Goal: Task Accomplishment & Management: Manage account settings

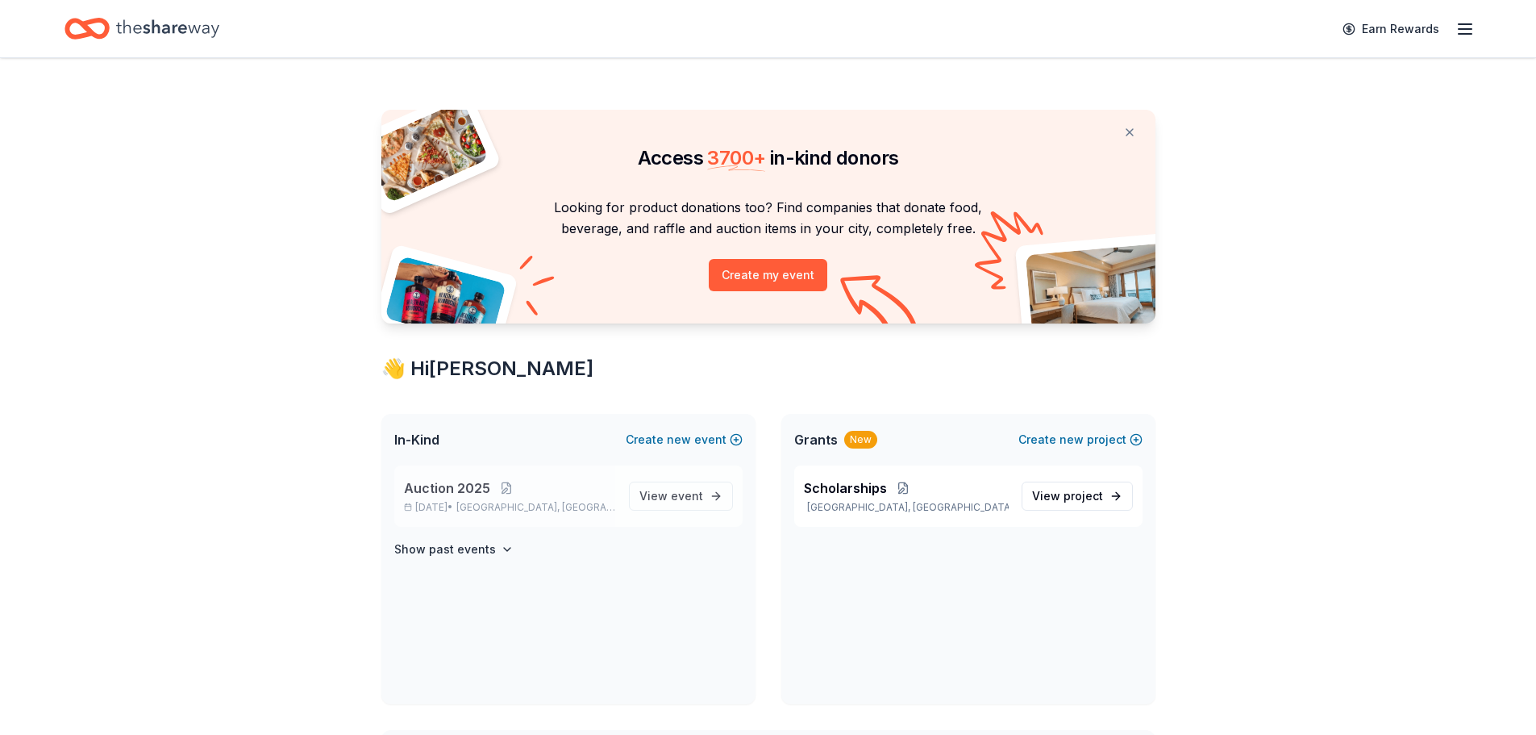
click at [460, 490] on span "Auction 2025" at bounding box center [447, 487] width 86 height 19
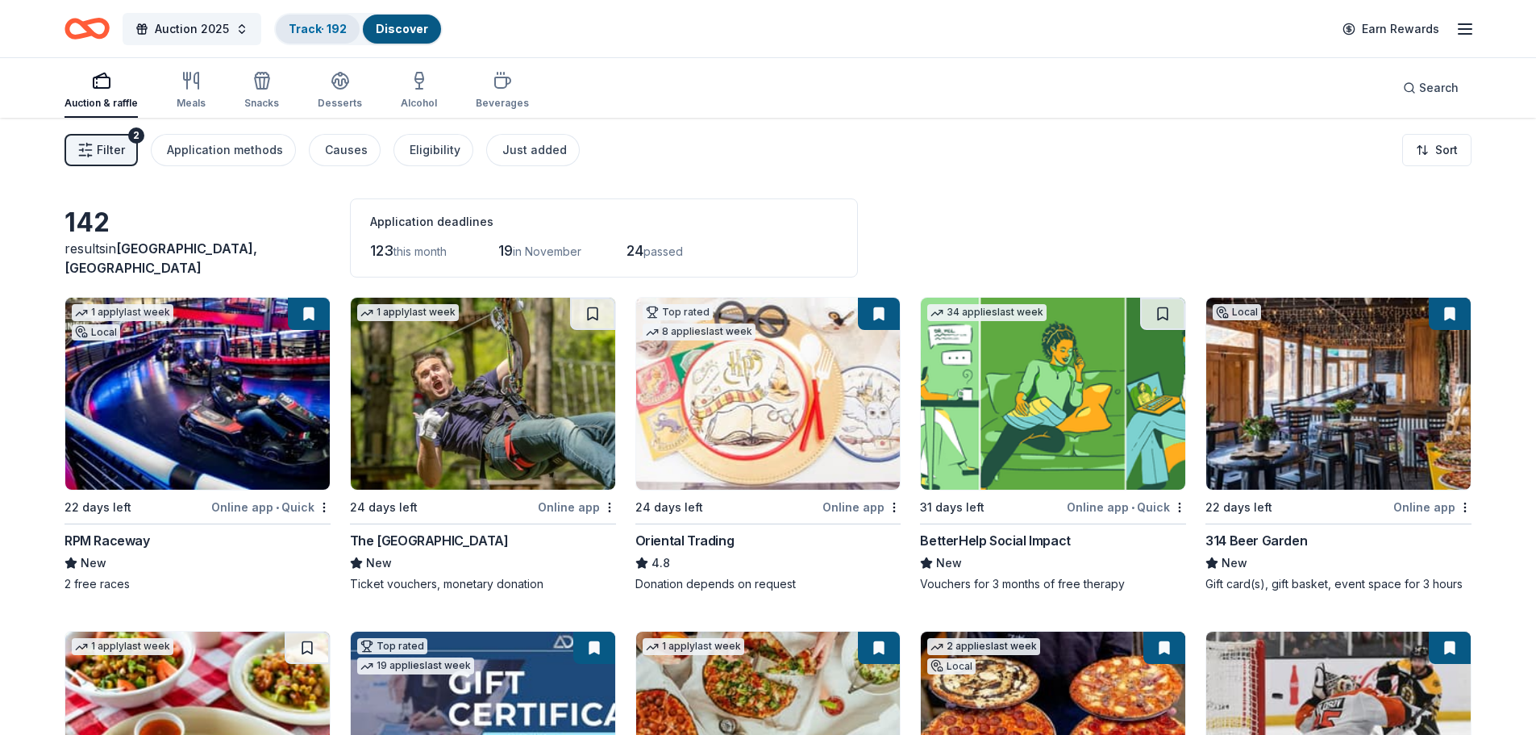
click at [306, 29] on link "Track · 192" at bounding box center [318, 29] width 58 height 14
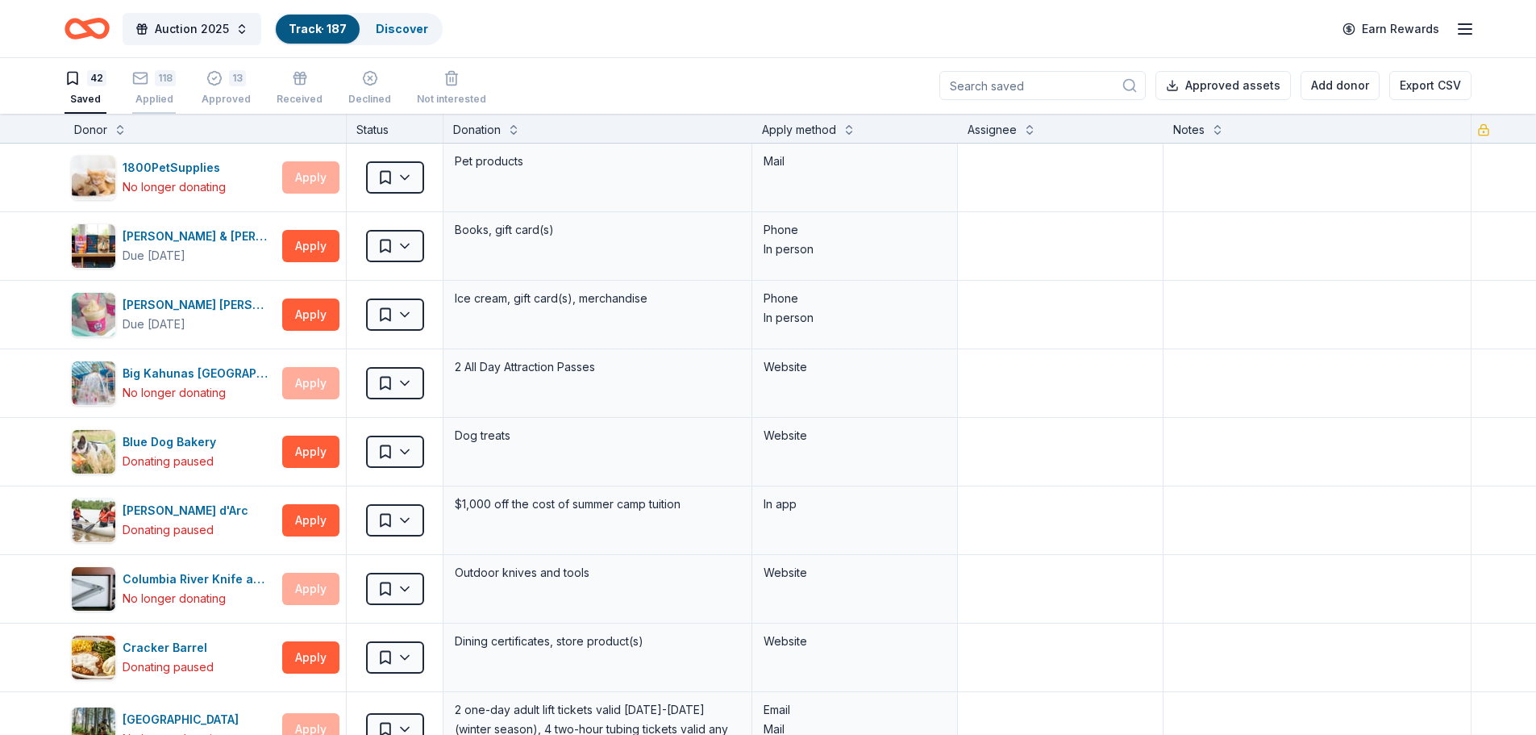
click at [142, 82] on icon "button" at bounding box center [140, 78] width 16 height 16
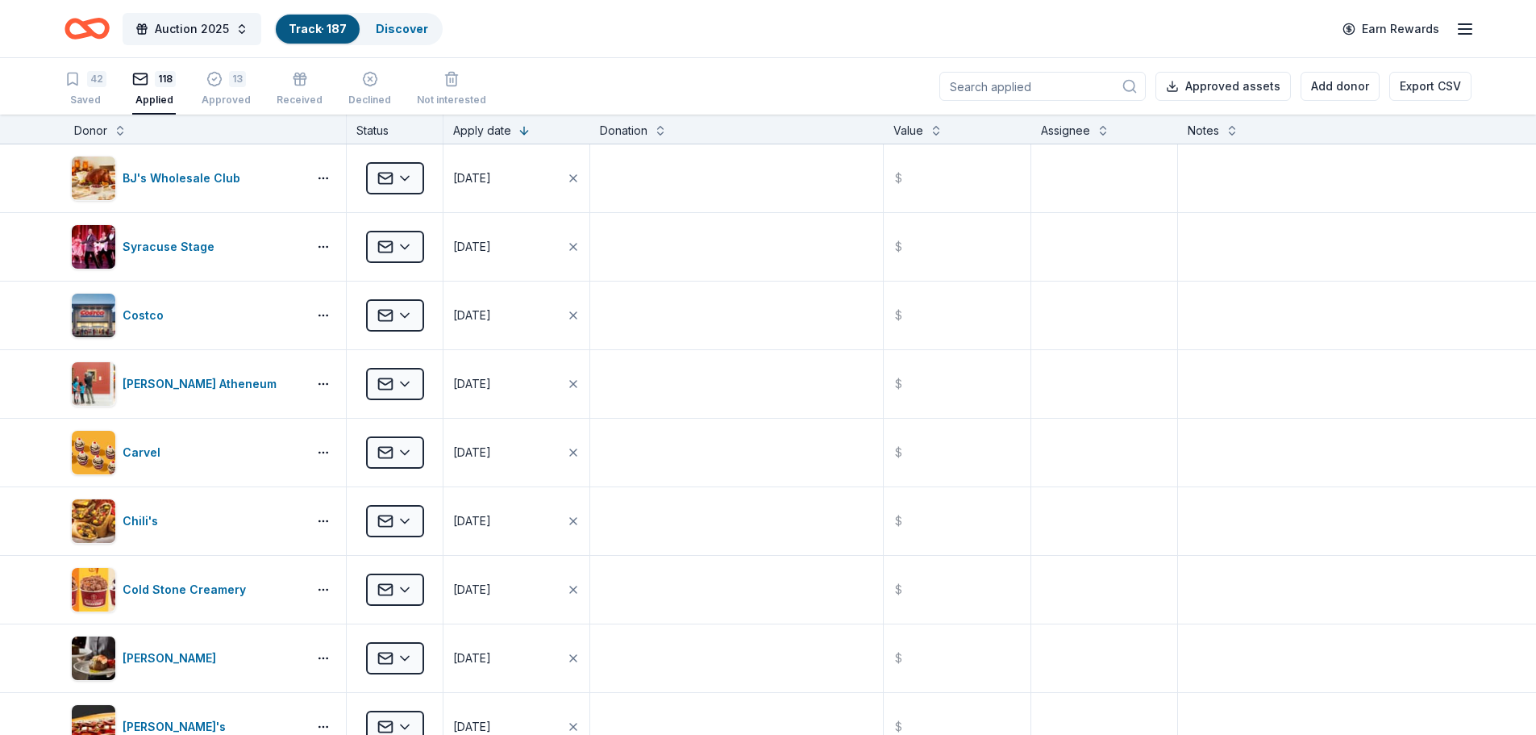
click at [992, 87] on input at bounding box center [1042, 86] width 206 height 29
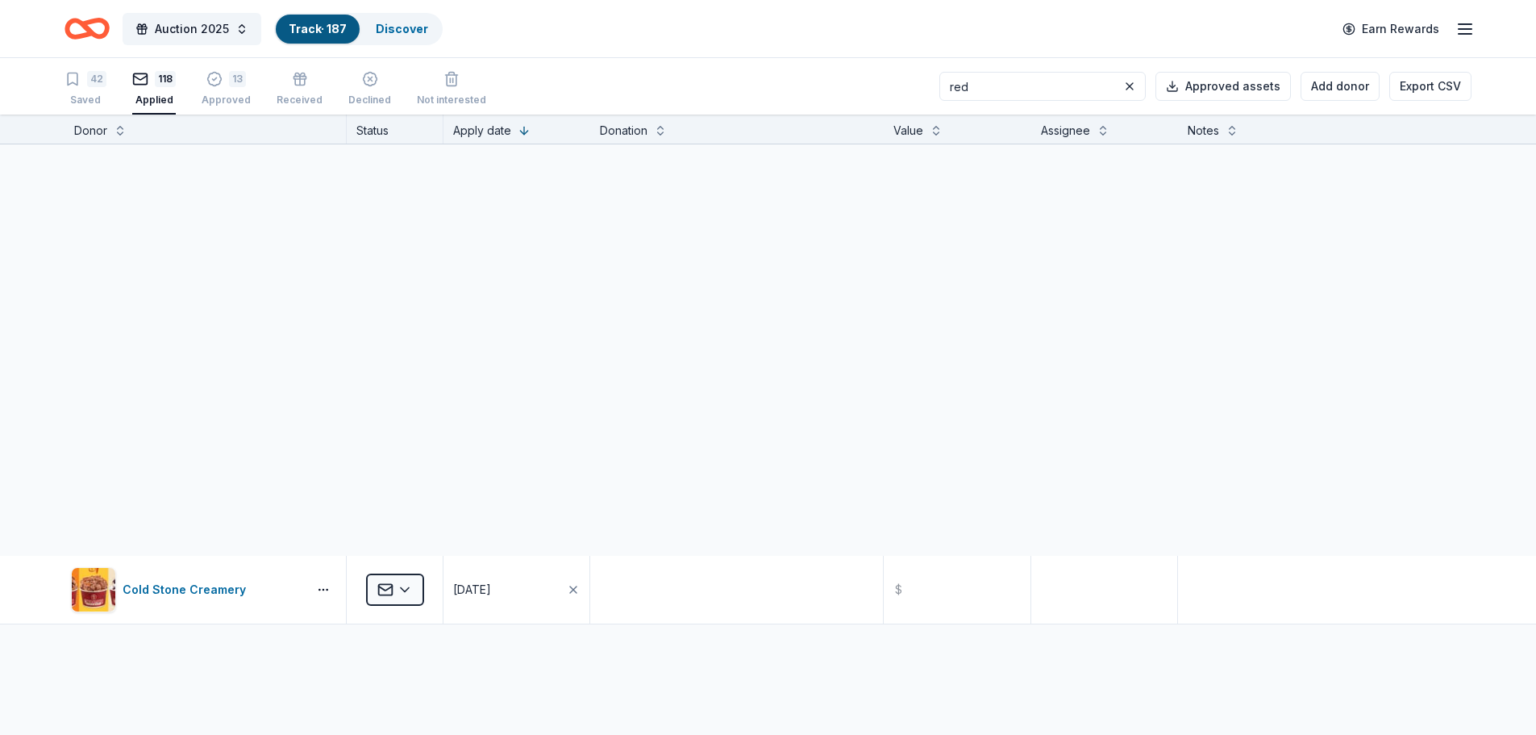
type input "red"
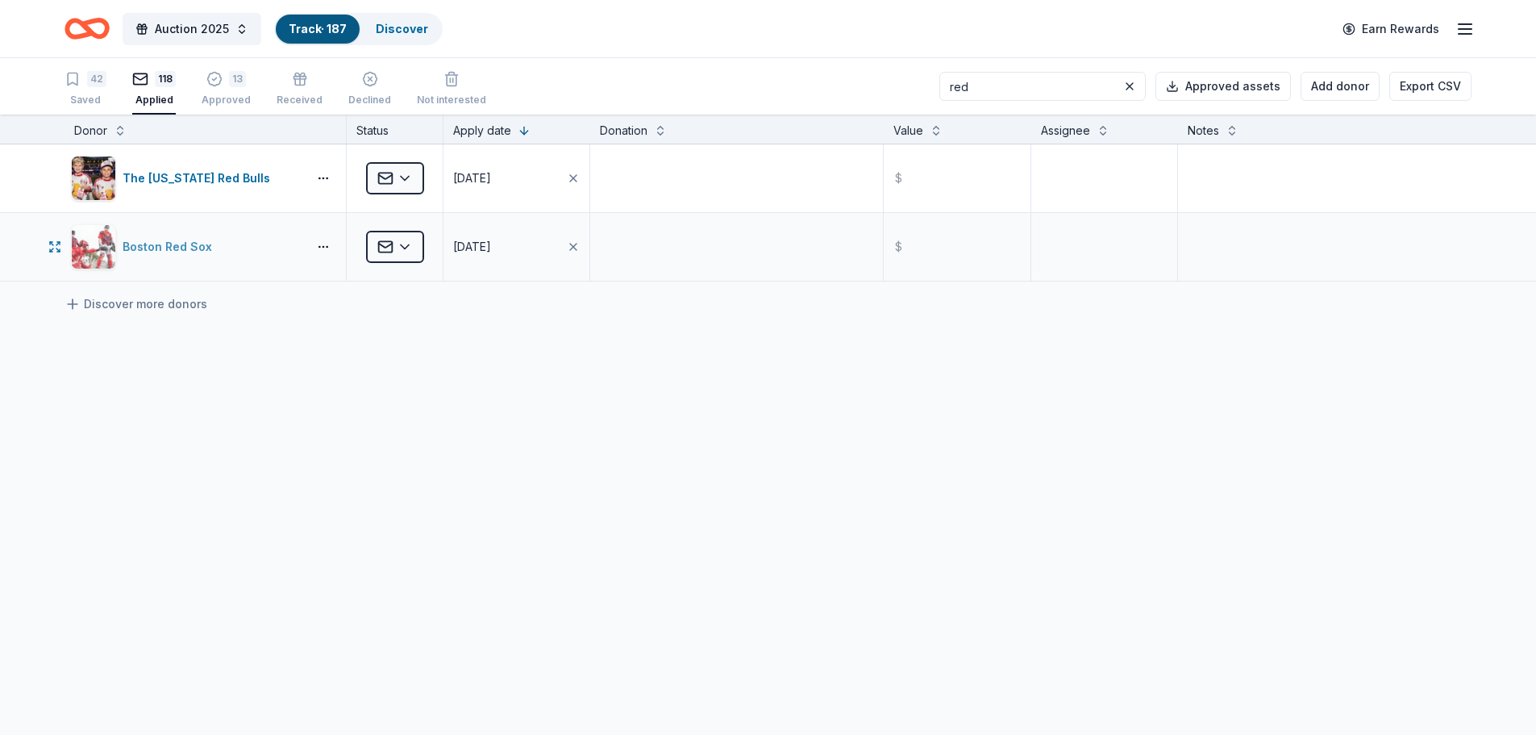
click at [206, 247] on div "Boston Red Sox" at bounding box center [171, 246] width 96 height 19
click at [218, 85] on icon "button" at bounding box center [214, 79] width 16 height 16
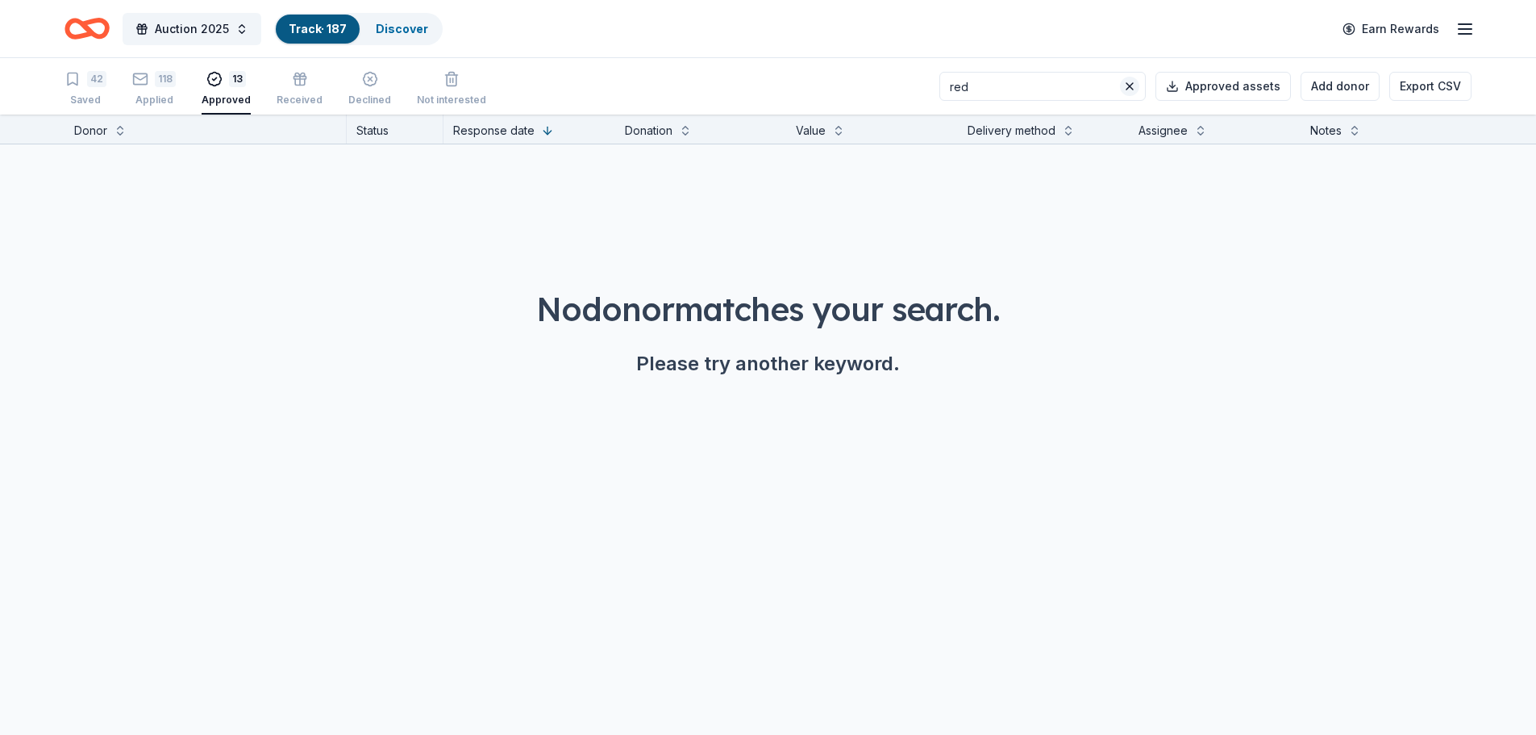
click at [1138, 89] on button at bounding box center [1129, 86] width 19 height 19
